Goal: Task Accomplishment & Management: Use online tool/utility

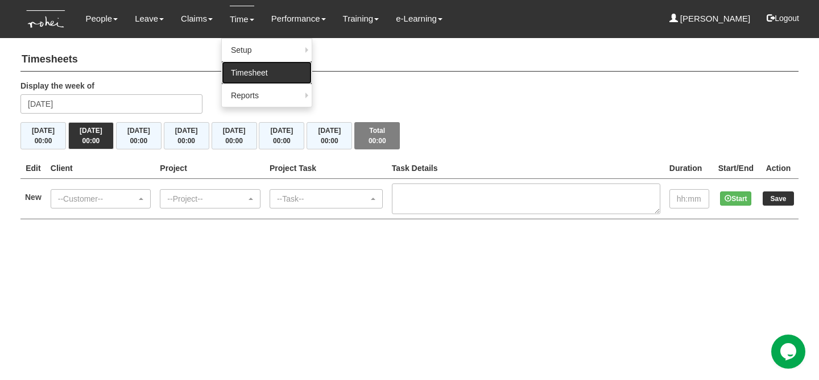
click at [251, 68] on link "Timesheet" at bounding box center [267, 72] width 90 height 23
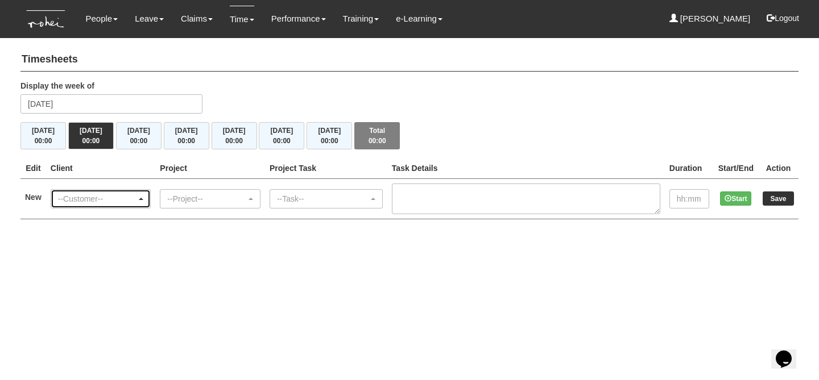
click at [126, 202] on div "--Customer--" at bounding box center [97, 198] width 79 height 11
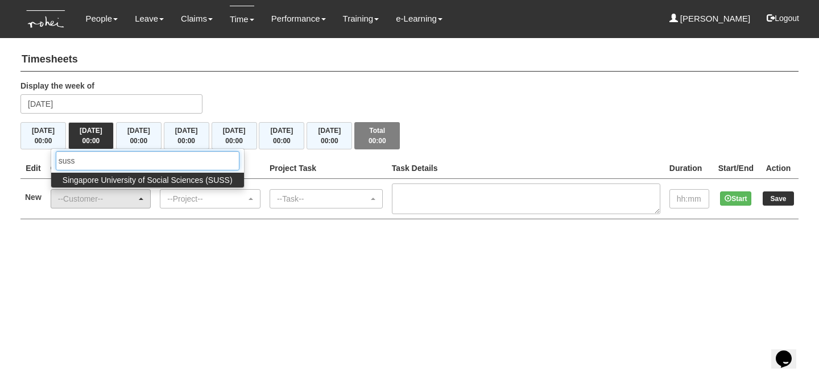
type input "suss"
click at [188, 175] on span "Singapore University of Social Sciences (SUSS)" at bounding box center [148, 180] width 170 height 11
select select "457"
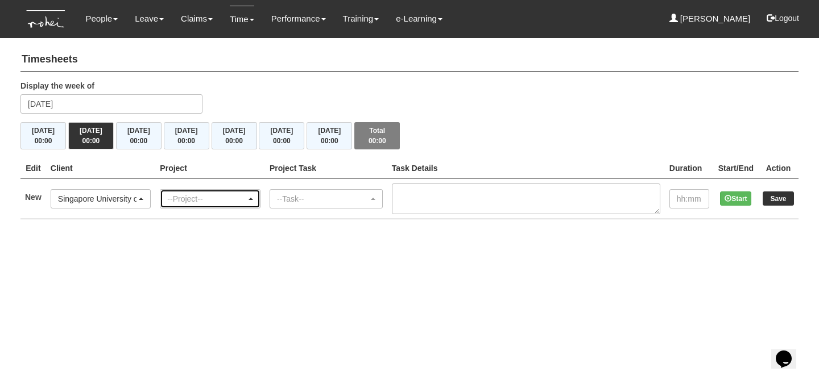
click at [193, 190] on div "--Project--" at bounding box center [209, 199] width 99 height 18
